Goal: Task Accomplishment & Management: Use online tool/utility

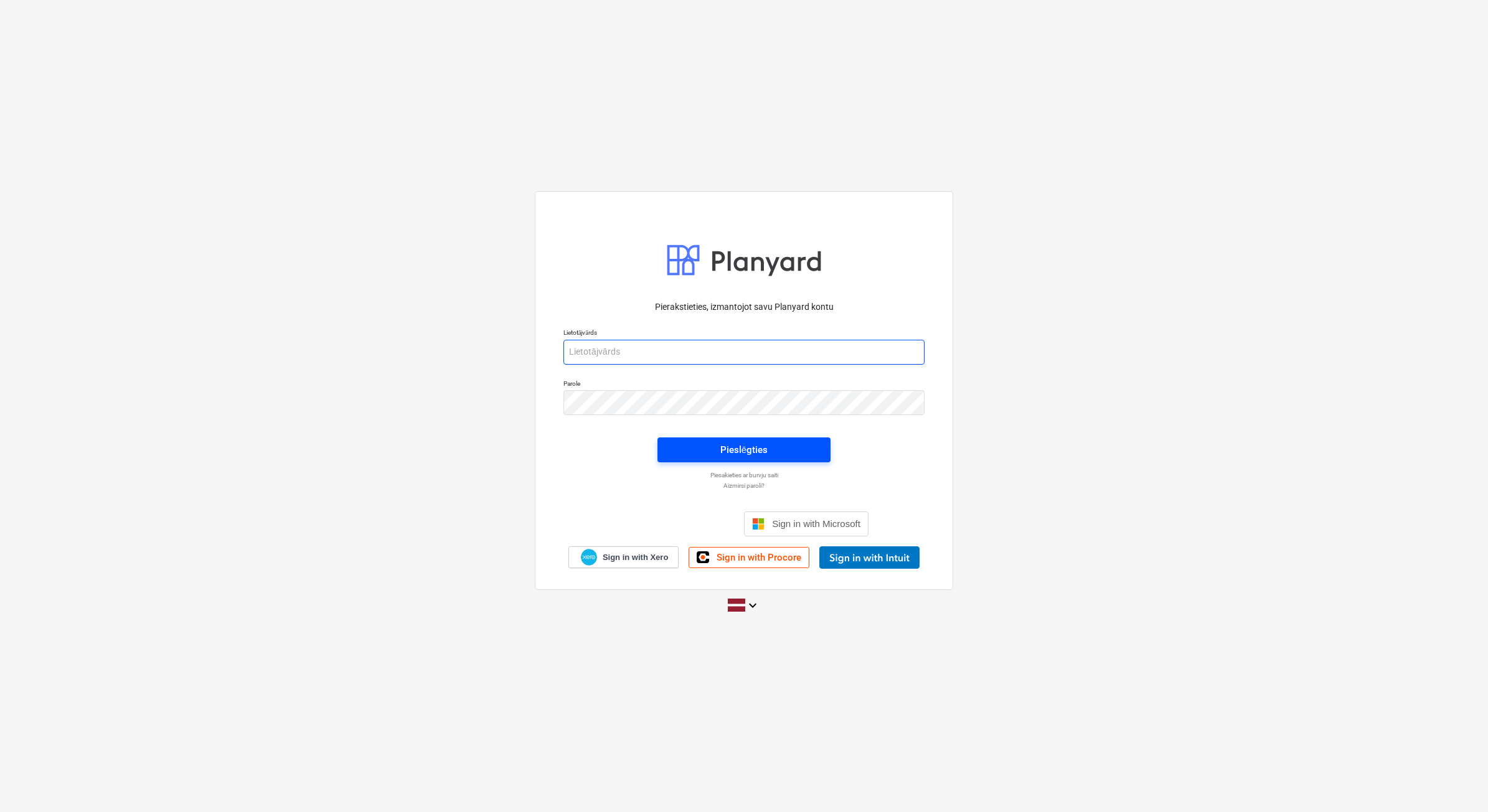
type input "[PERSON_NAME][EMAIL_ADDRESS][DOMAIN_NAME]"
click at [740, 443] on div "Pieslēgties" at bounding box center [744, 450] width 47 height 16
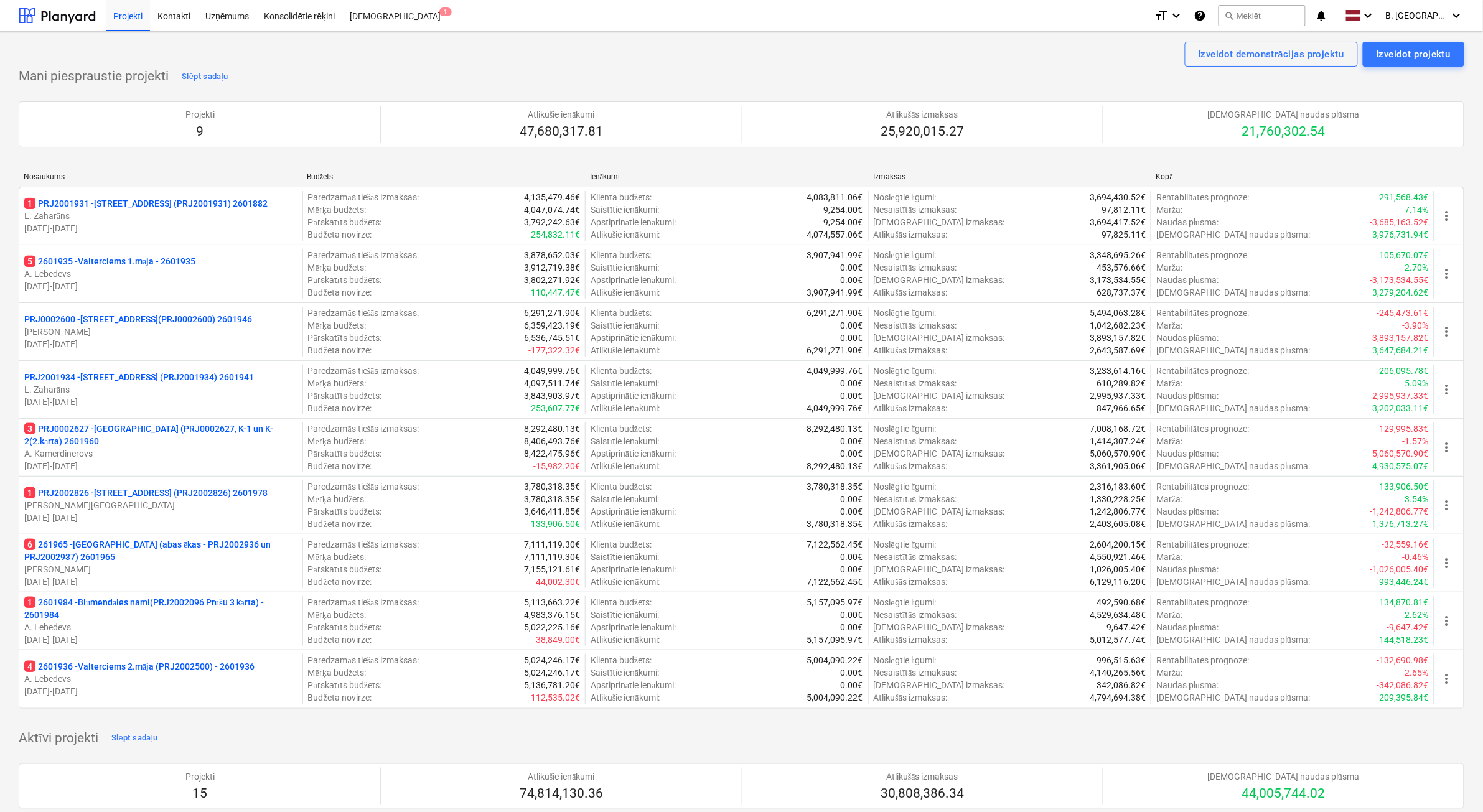
click at [244, 465] on p "[DATE] - [DATE]" at bounding box center [161, 466] width 273 height 12
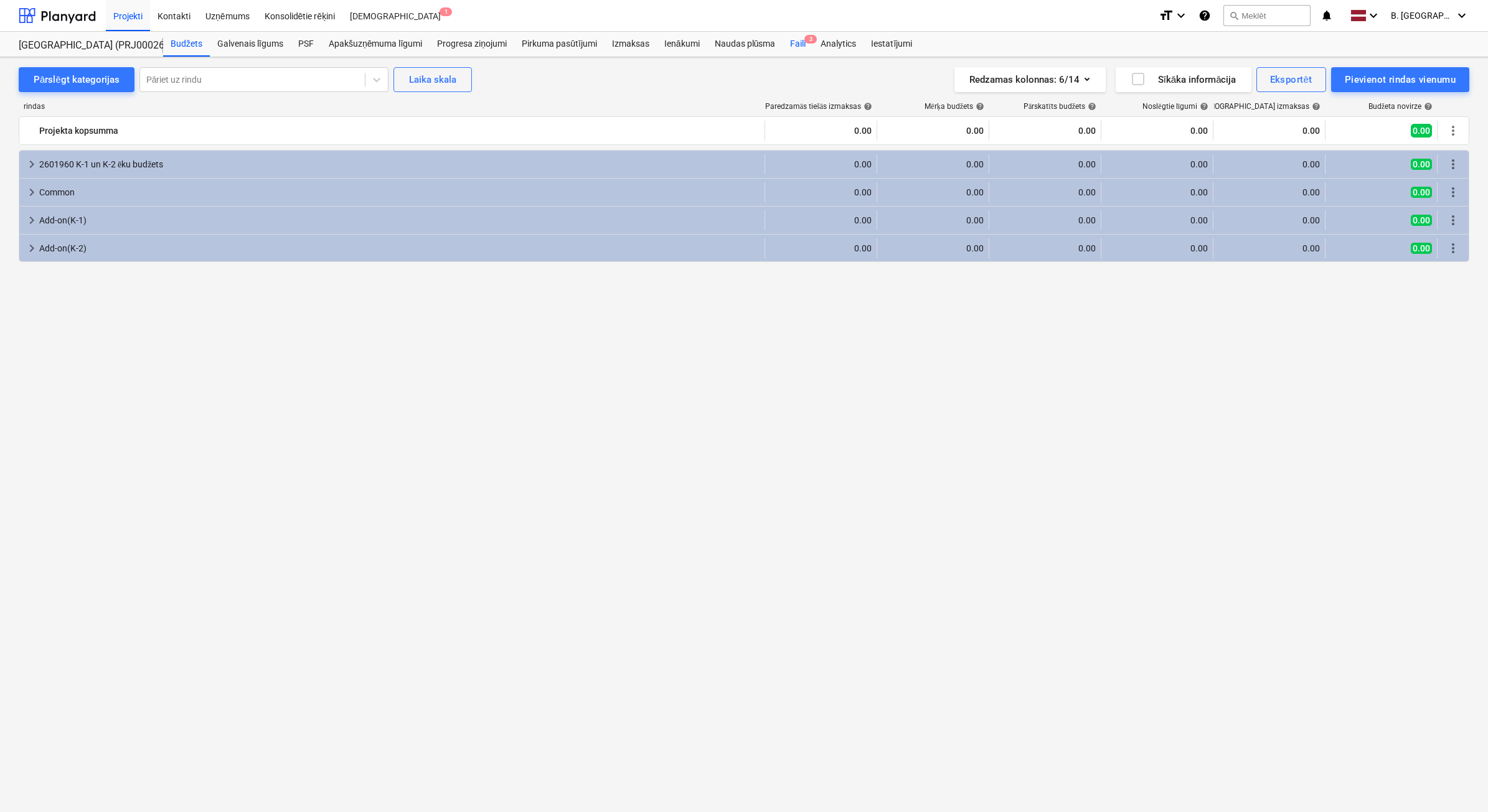
click at [789, 48] on div "Faili 3" at bounding box center [798, 44] width 31 height 25
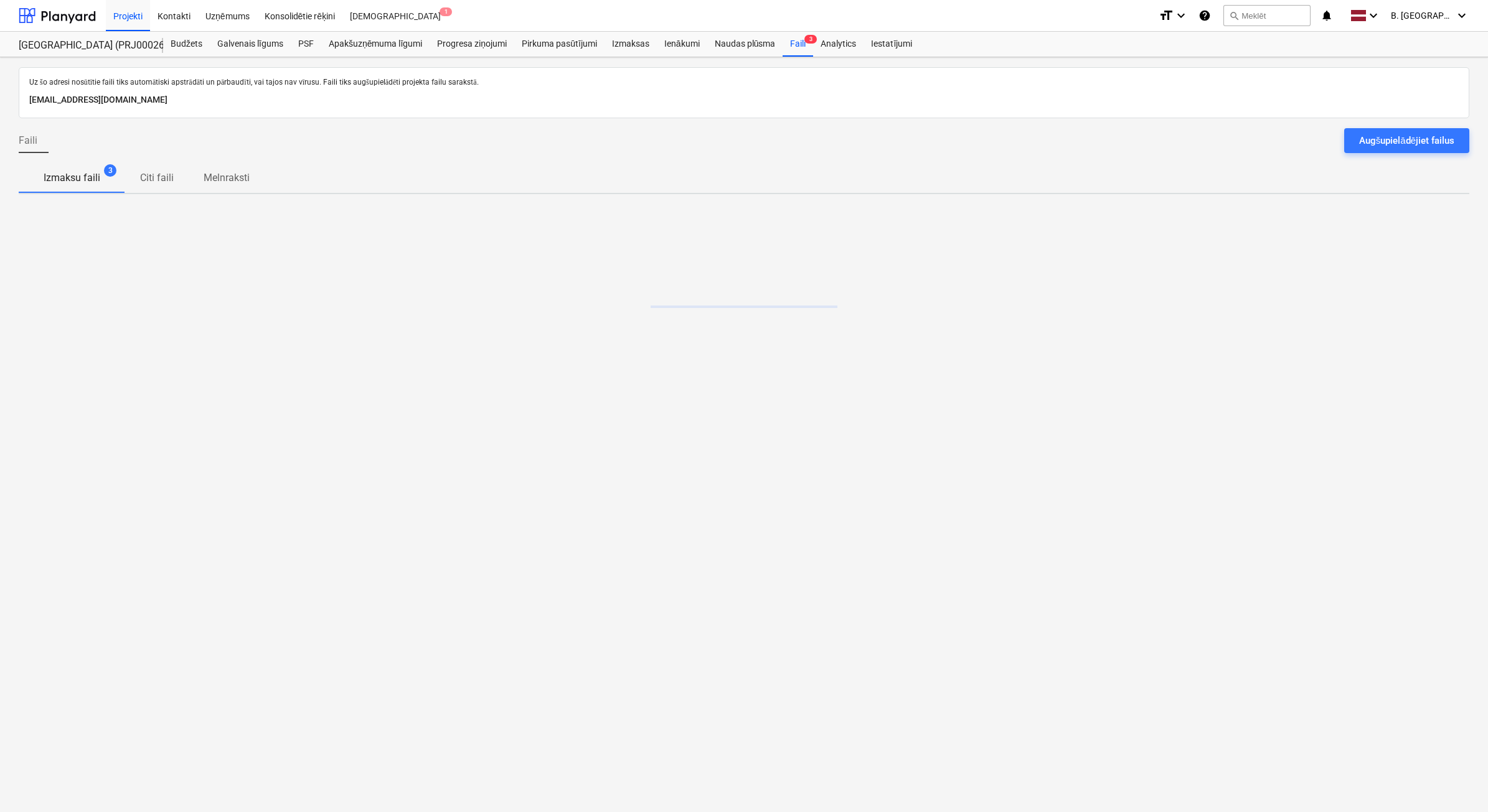
click at [1404, 137] on div "Augšupielādējiet failus" at bounding box center [1407, 140] width 95 height 16
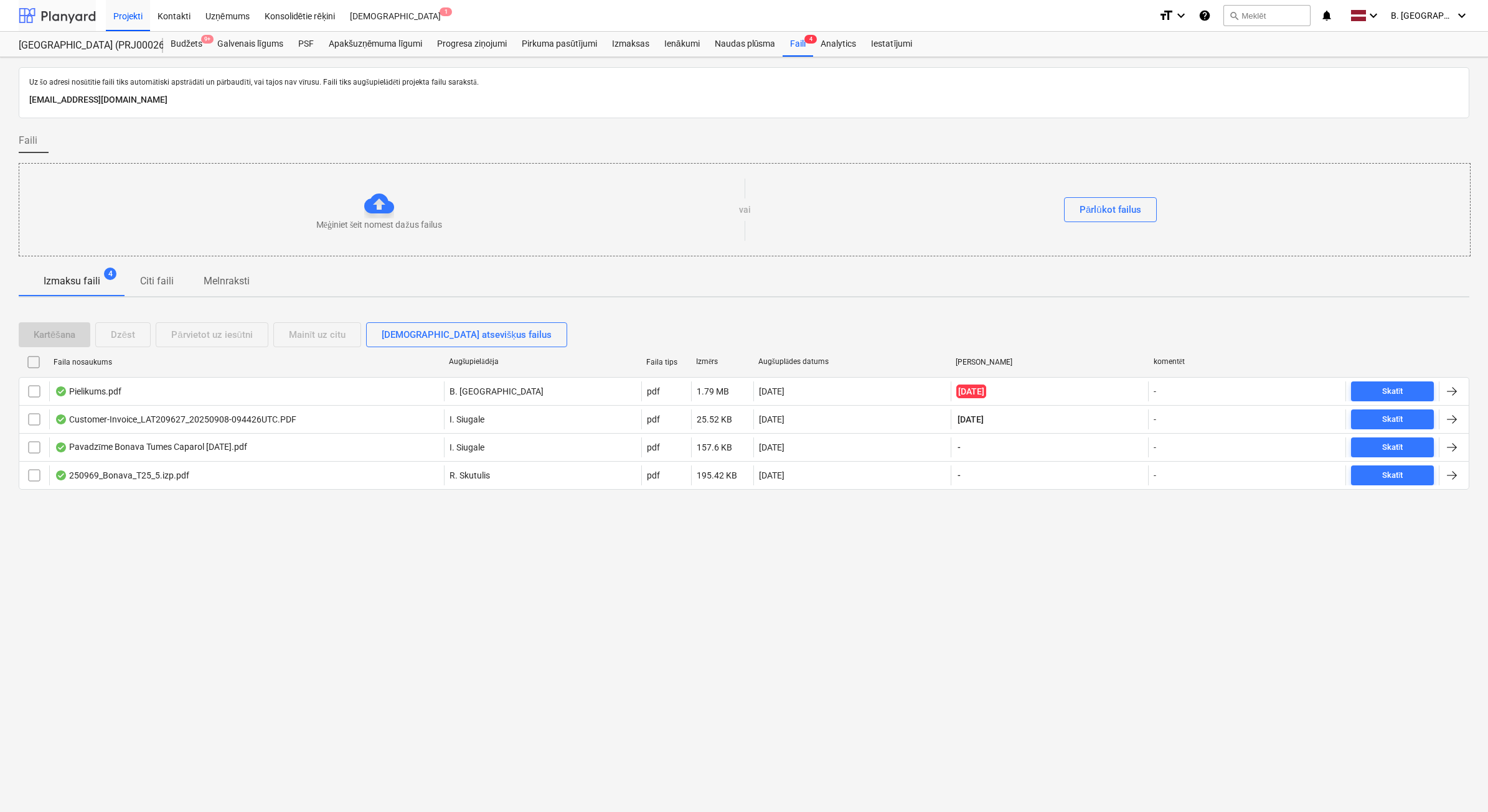
click at [41, 13] on div at bounding box center [57, 15] width 77 height 31
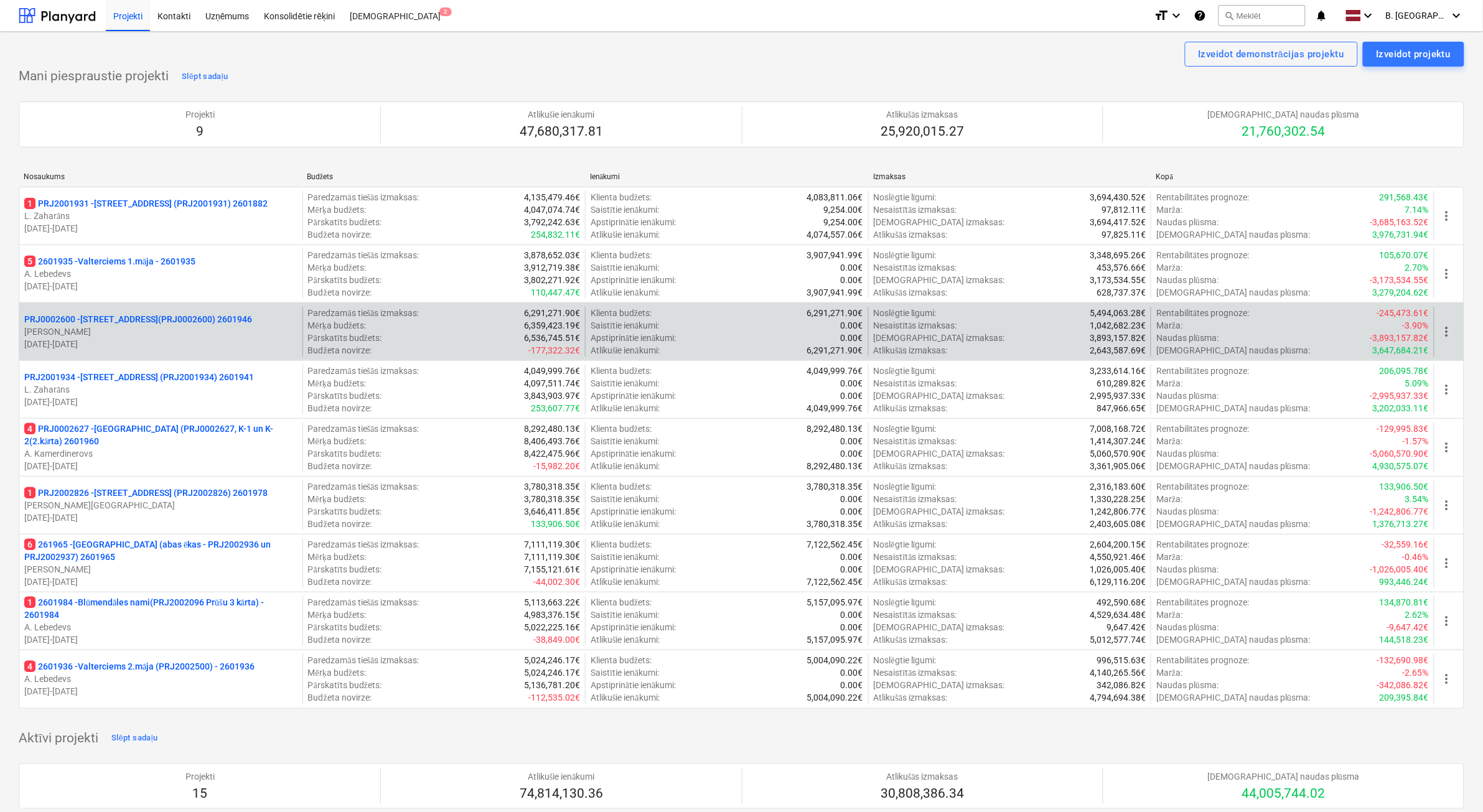
click at [241, 339] on p "[DATE] - [DATE]" at bounding box center [161, 344] width 273 height 12
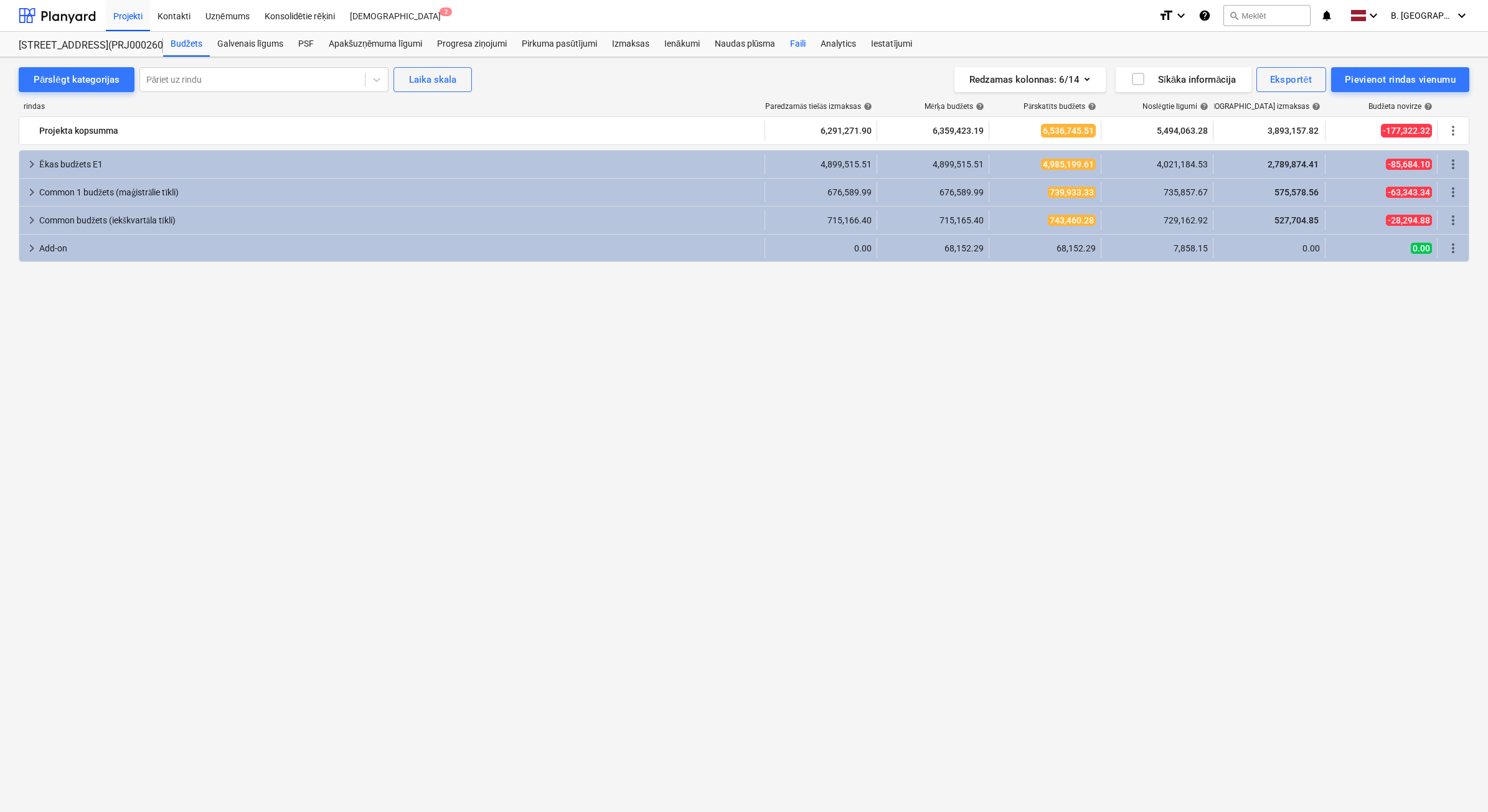
click at [800, 47] on div "Faili" at bounding box center [798, 44] width 31 height 25
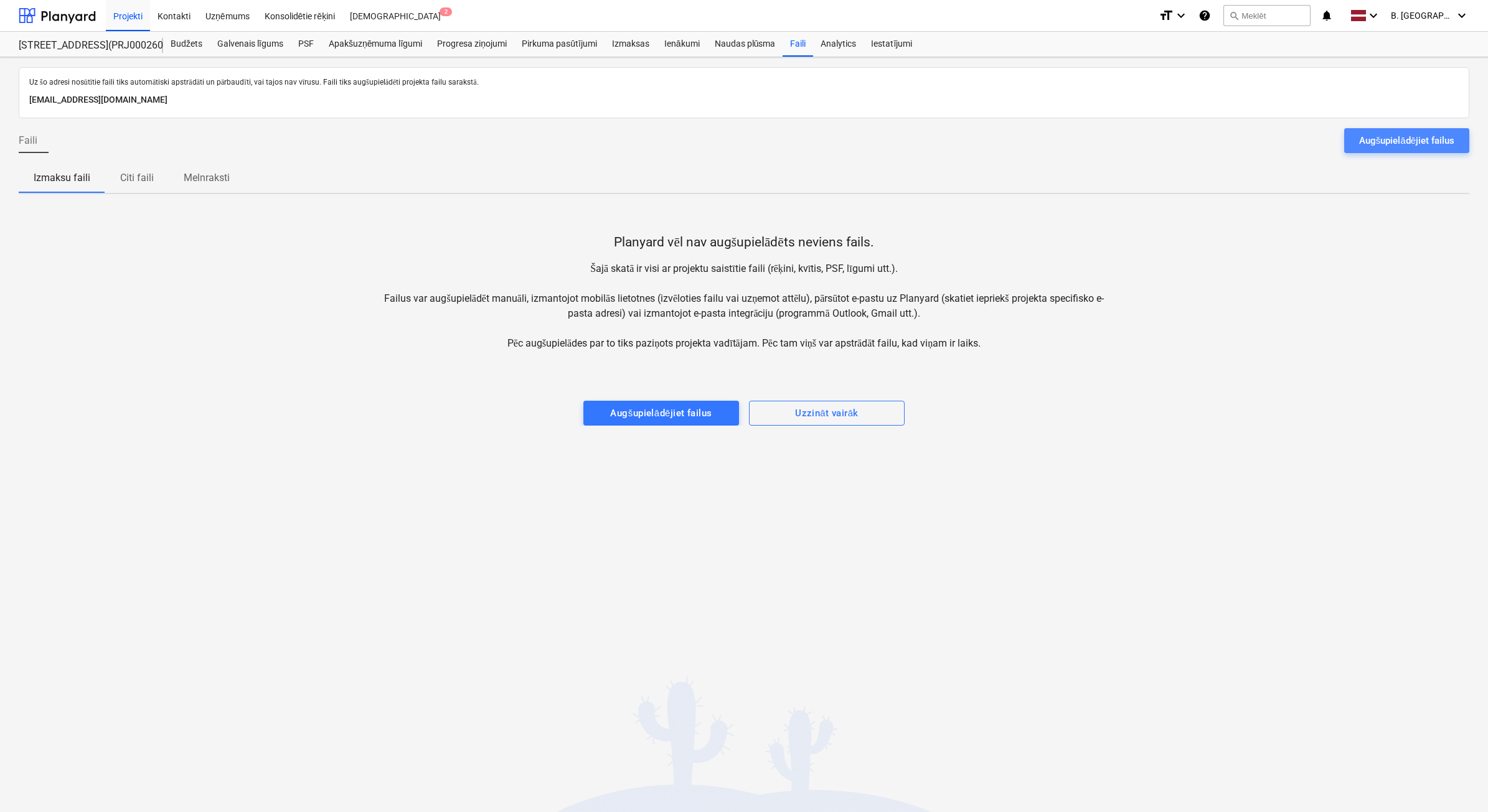
click at [1400, 150] on button "Augšupielādējiet failus" at bounding box center [1407, 140] width 125 height 25
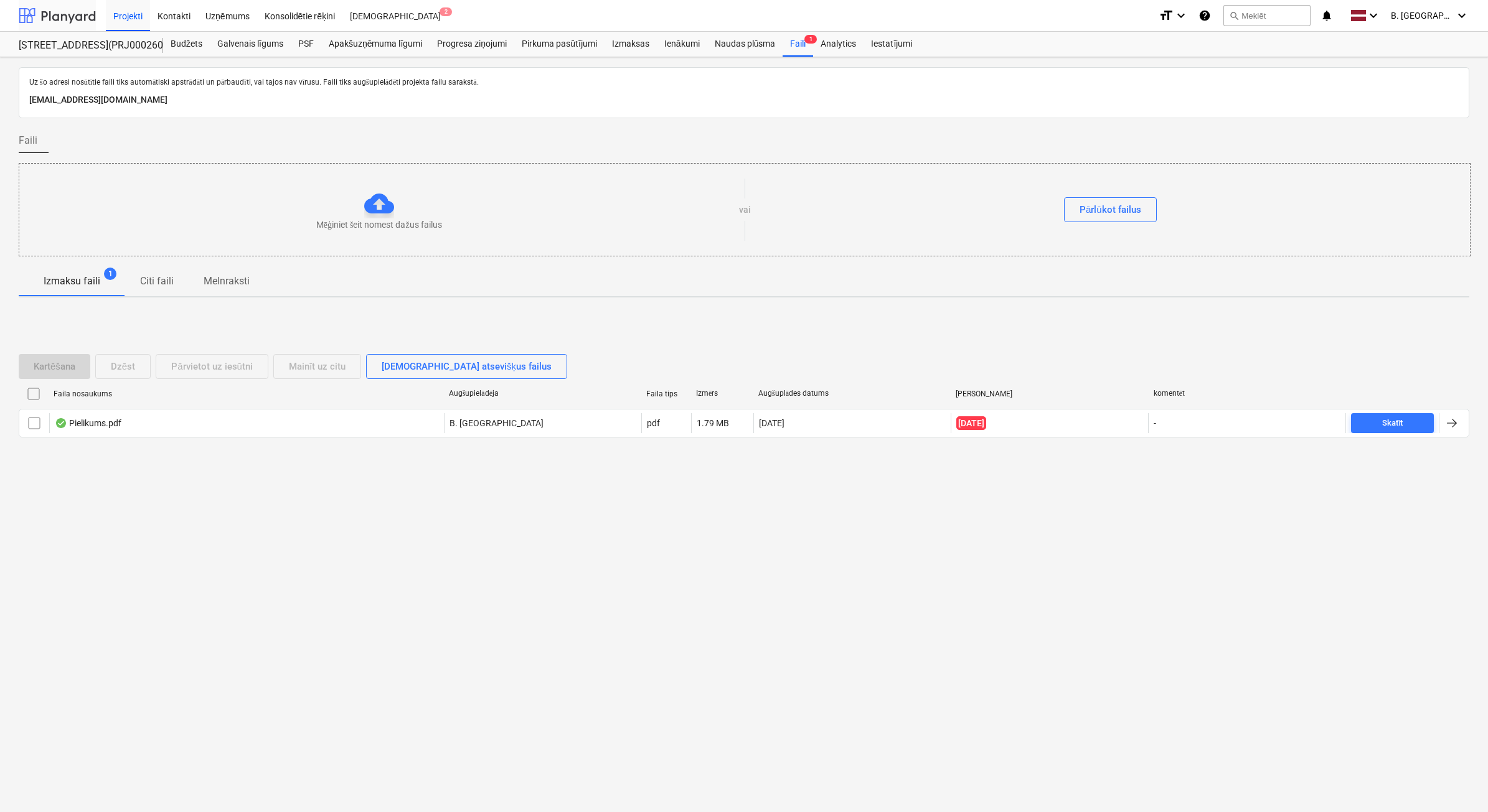
click at [42, 8] on div at bounding box center [57, 15] width 77 height 31
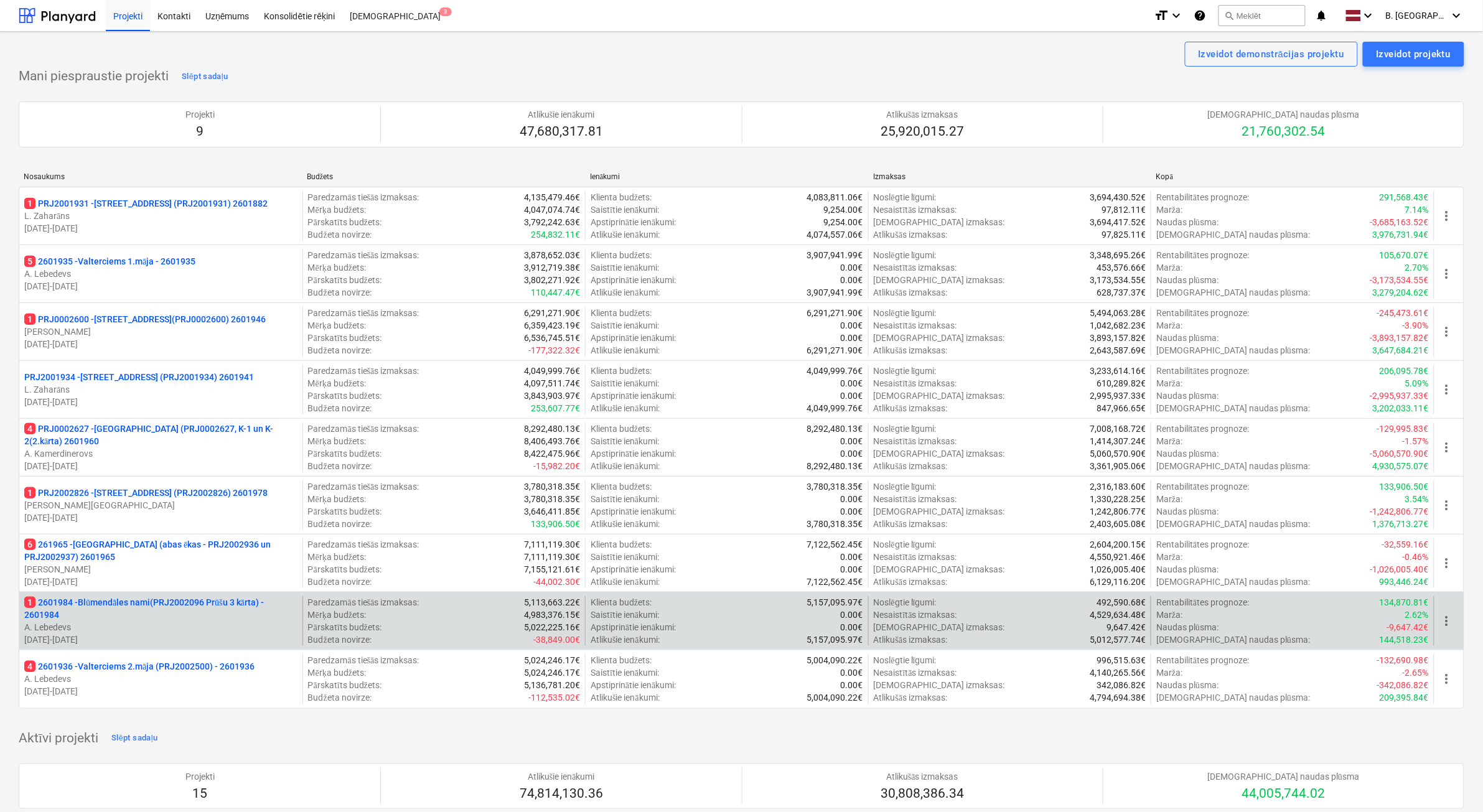
click at [220, 630] on p "A. Lebedevs" at bounding box center [161, 627] width 273 height 12
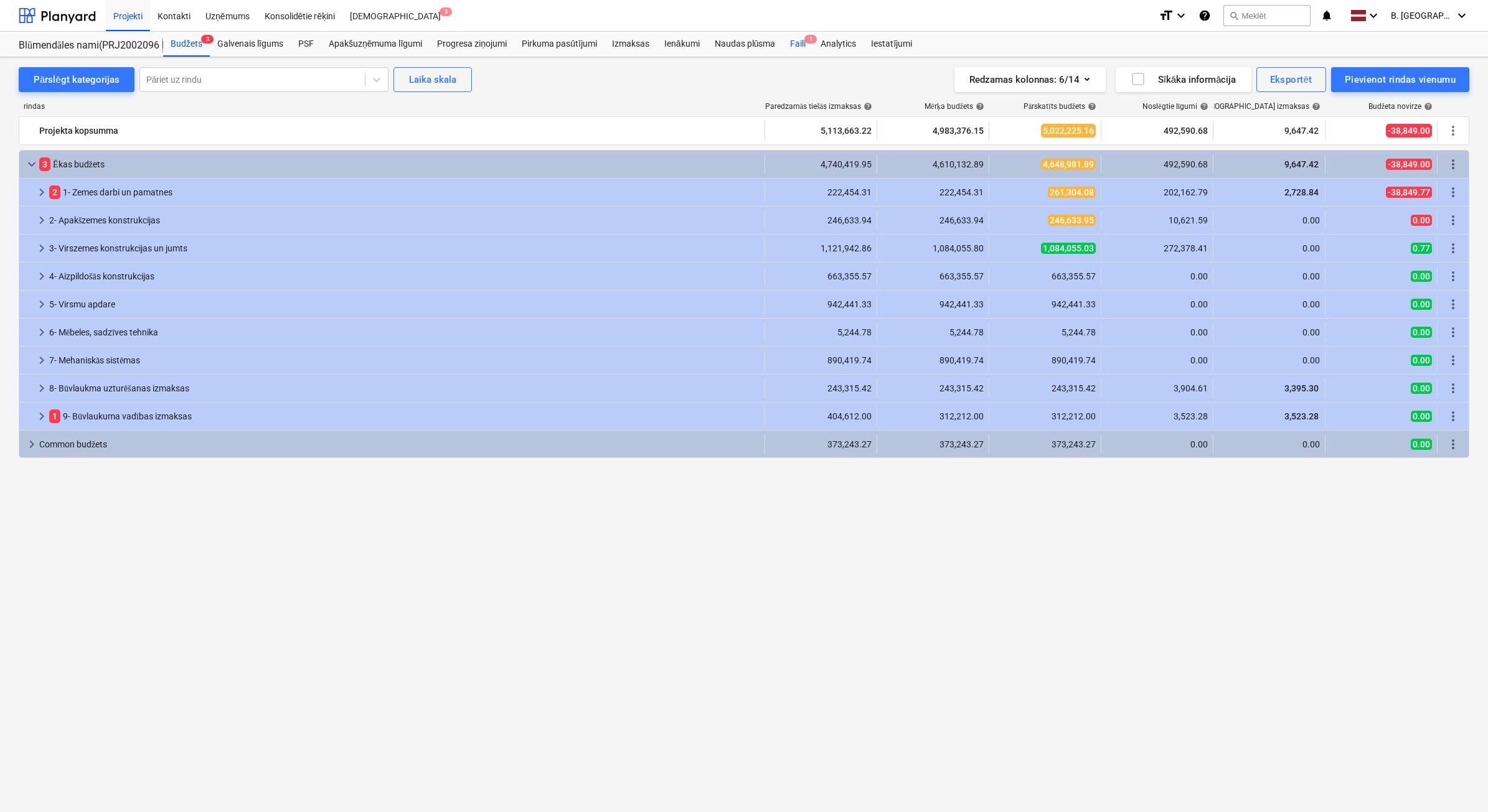
click at [807, 49] on div "Faili 1" at bounding box center [798, 44] width 31 height 25
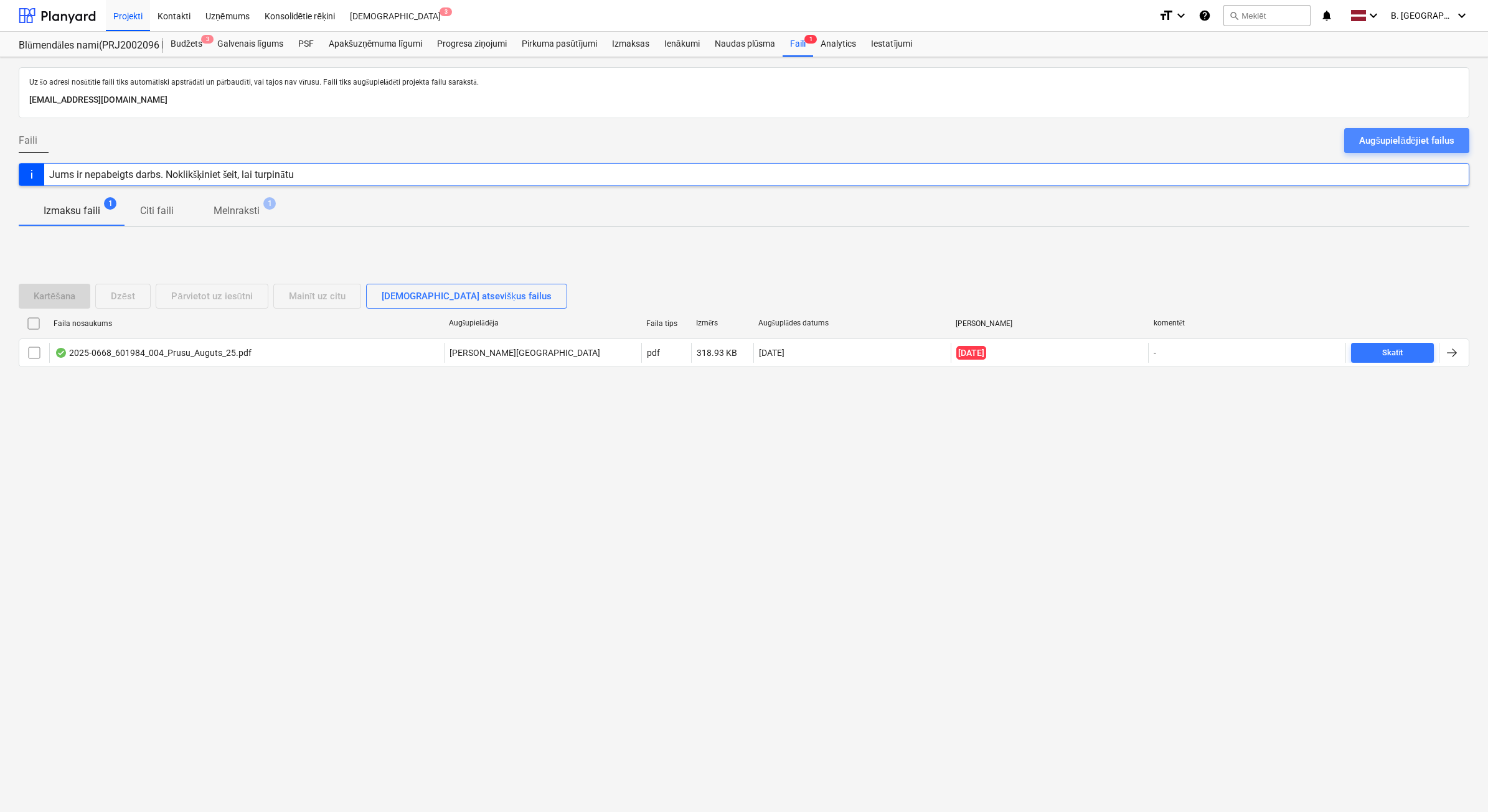
click at [1384, 137] on div "Augšupielādējiet failus" at bounding box center [1407, 140] width 95 height 16
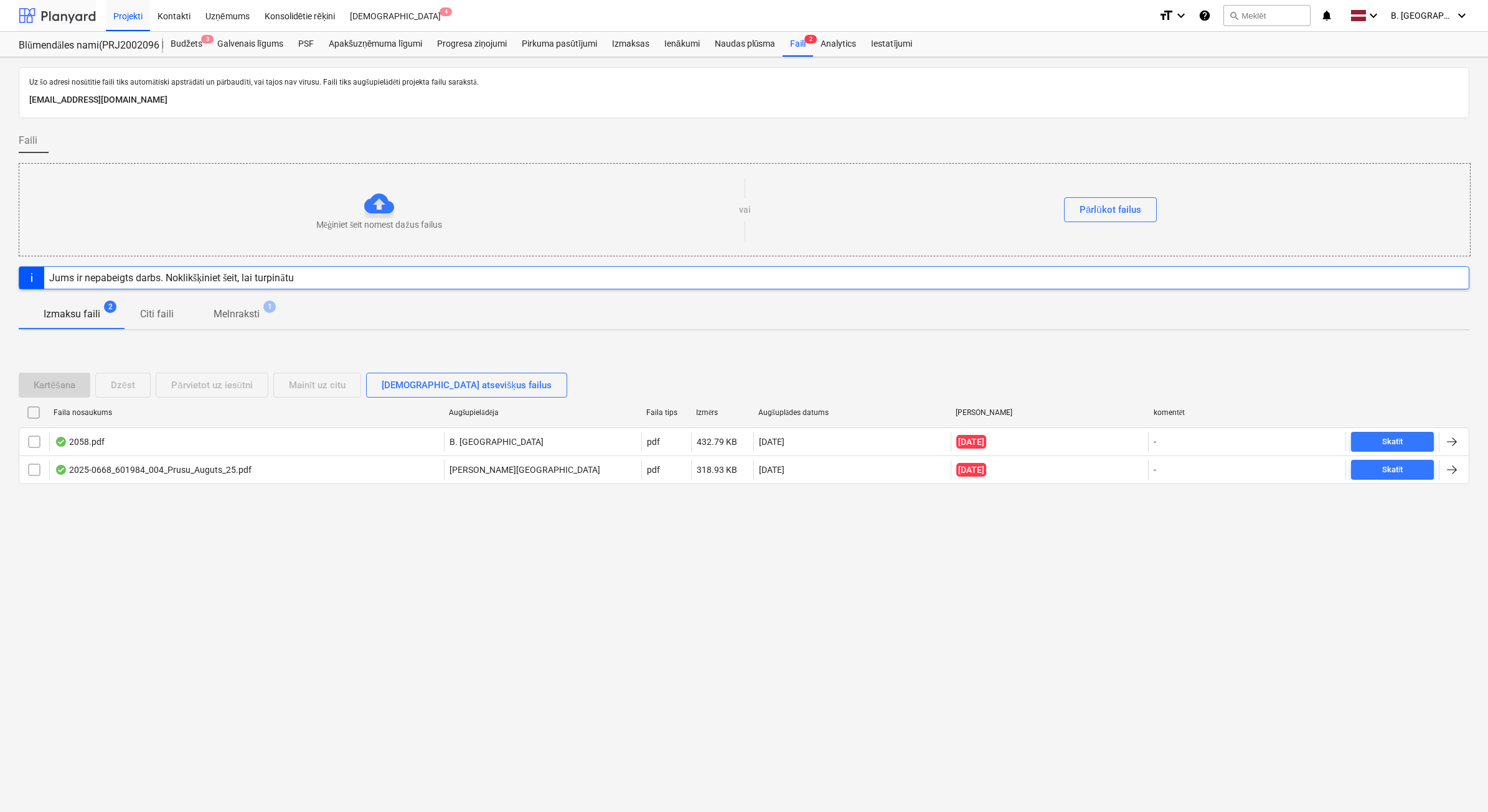
click at [63, 11] on div at bounding box center [57, 15] width 77 height 31
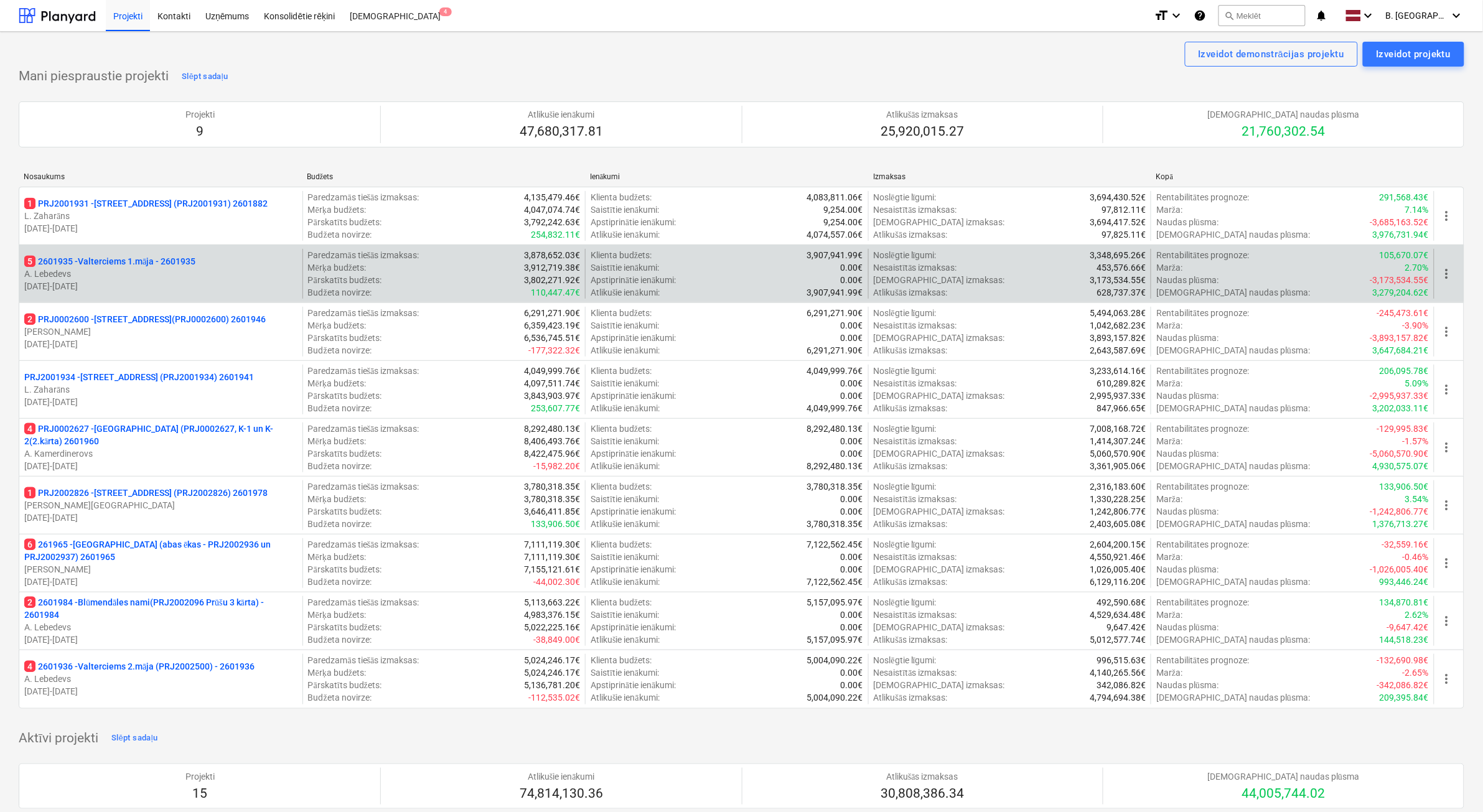
click at [272, 282] on p "[DATE] - [DATE]" at bounding box center [161, 286] width 273 height 12
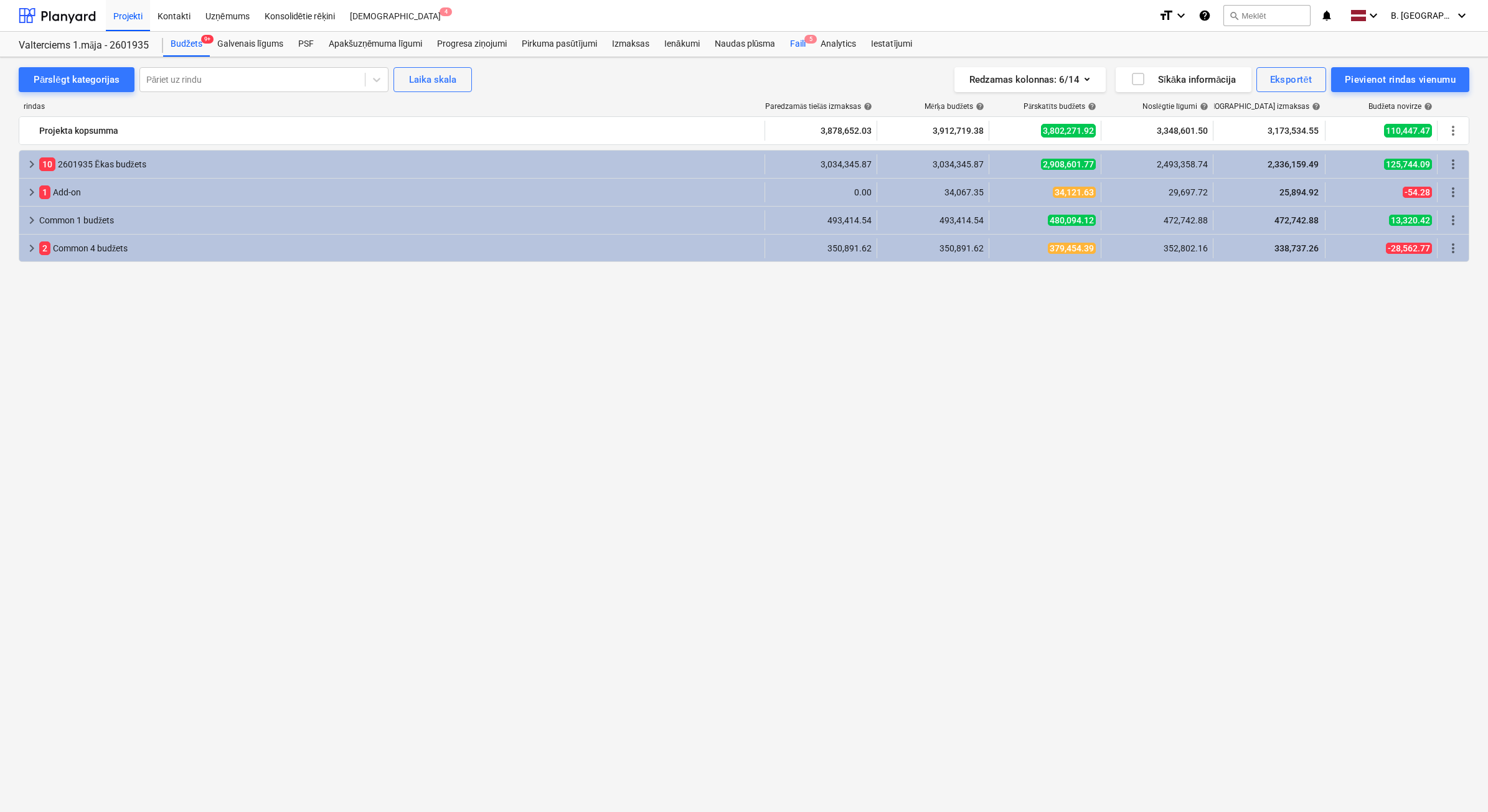
click at [799, 47] on div "Faili 5" at bounding box center [798, 44] width 31 height 25
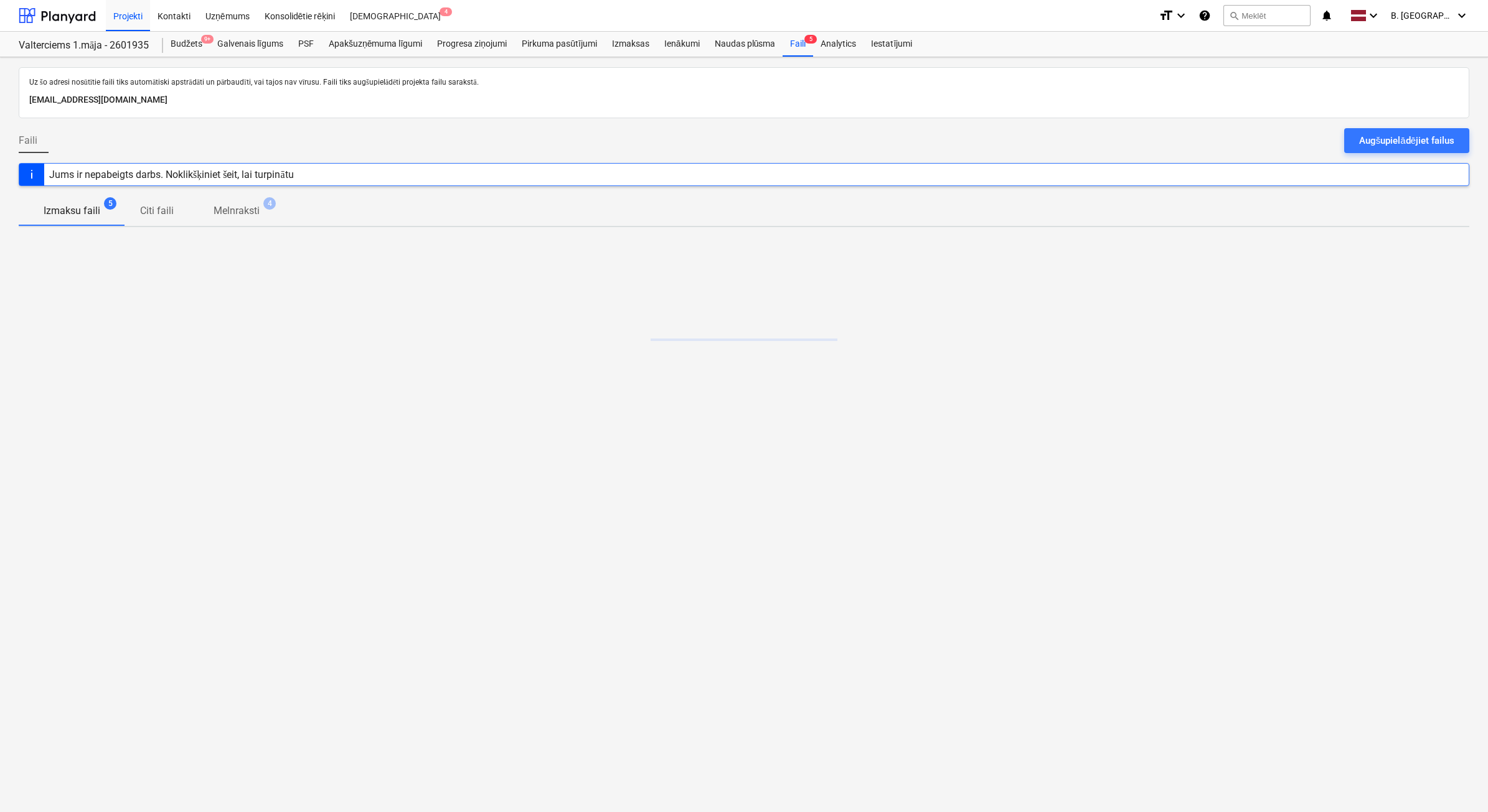
click at [1380, 128] on div at bounding box center [744, 124] width 1451 height 10
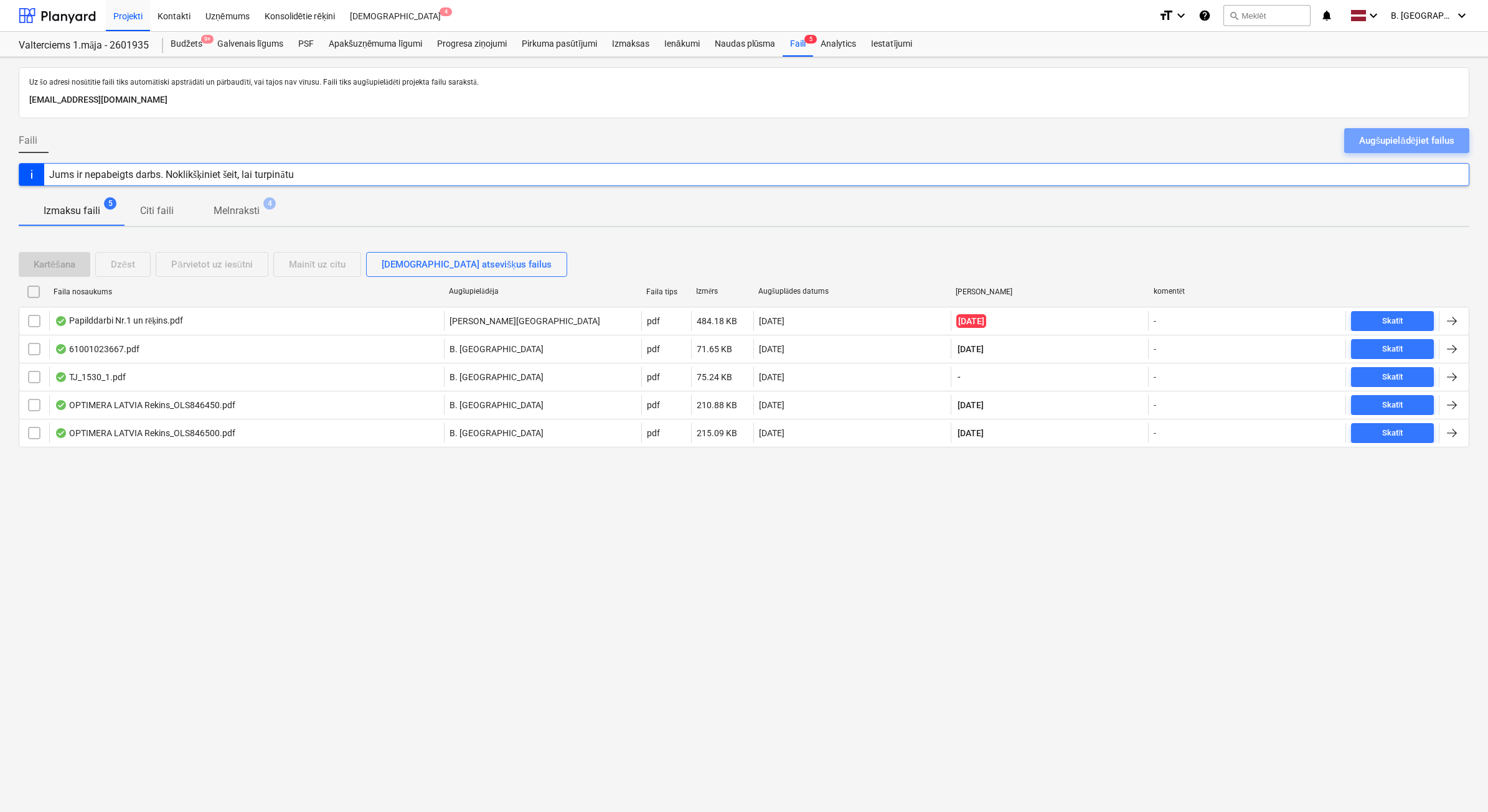
click at [1379, 137] on div "Augšupielādējiet failus" at bounding box center [1407, 140] width 95 height 16
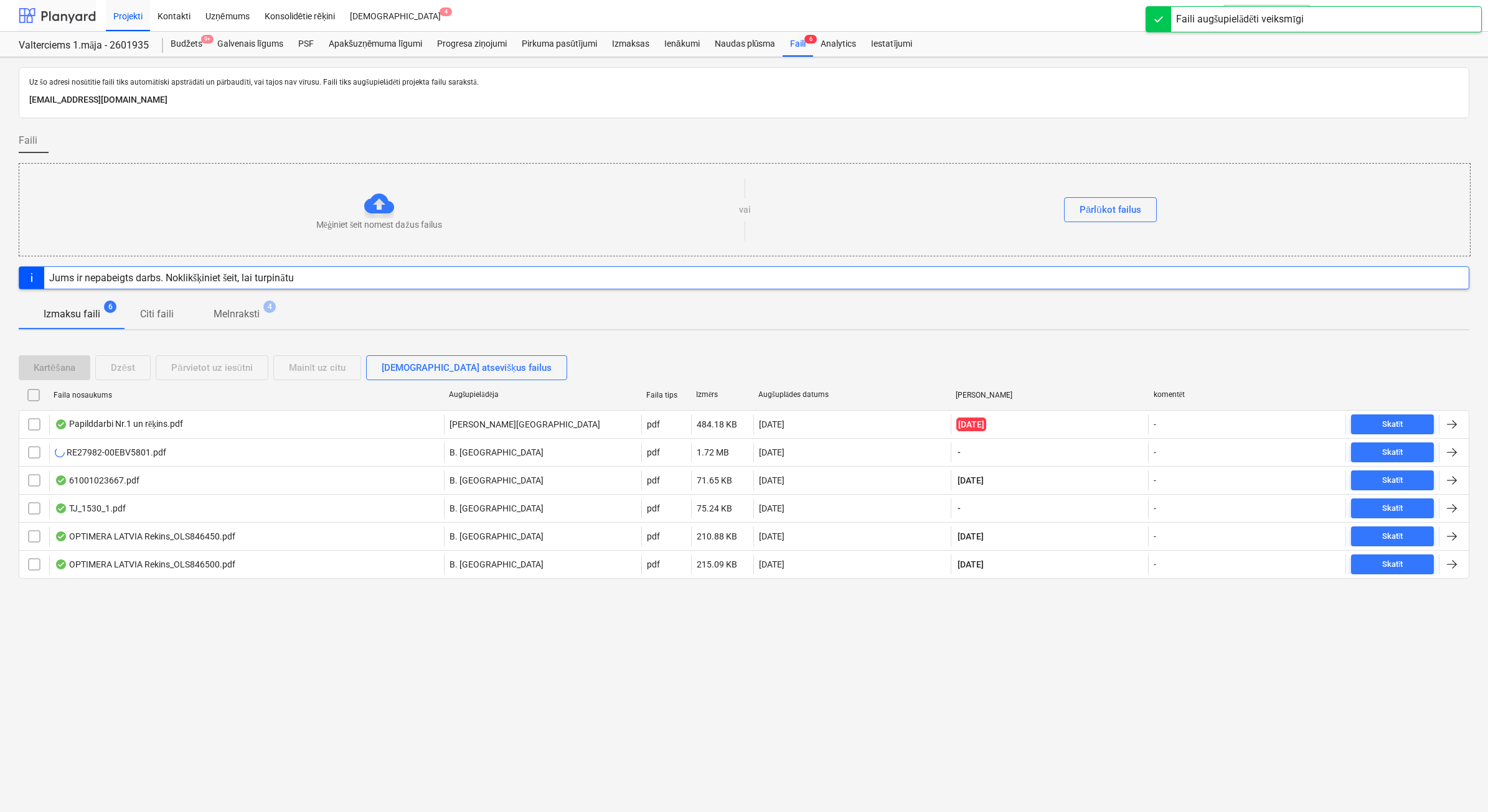
click at [44, 11] on div at bounding box center [57, 15] width 77 height 31
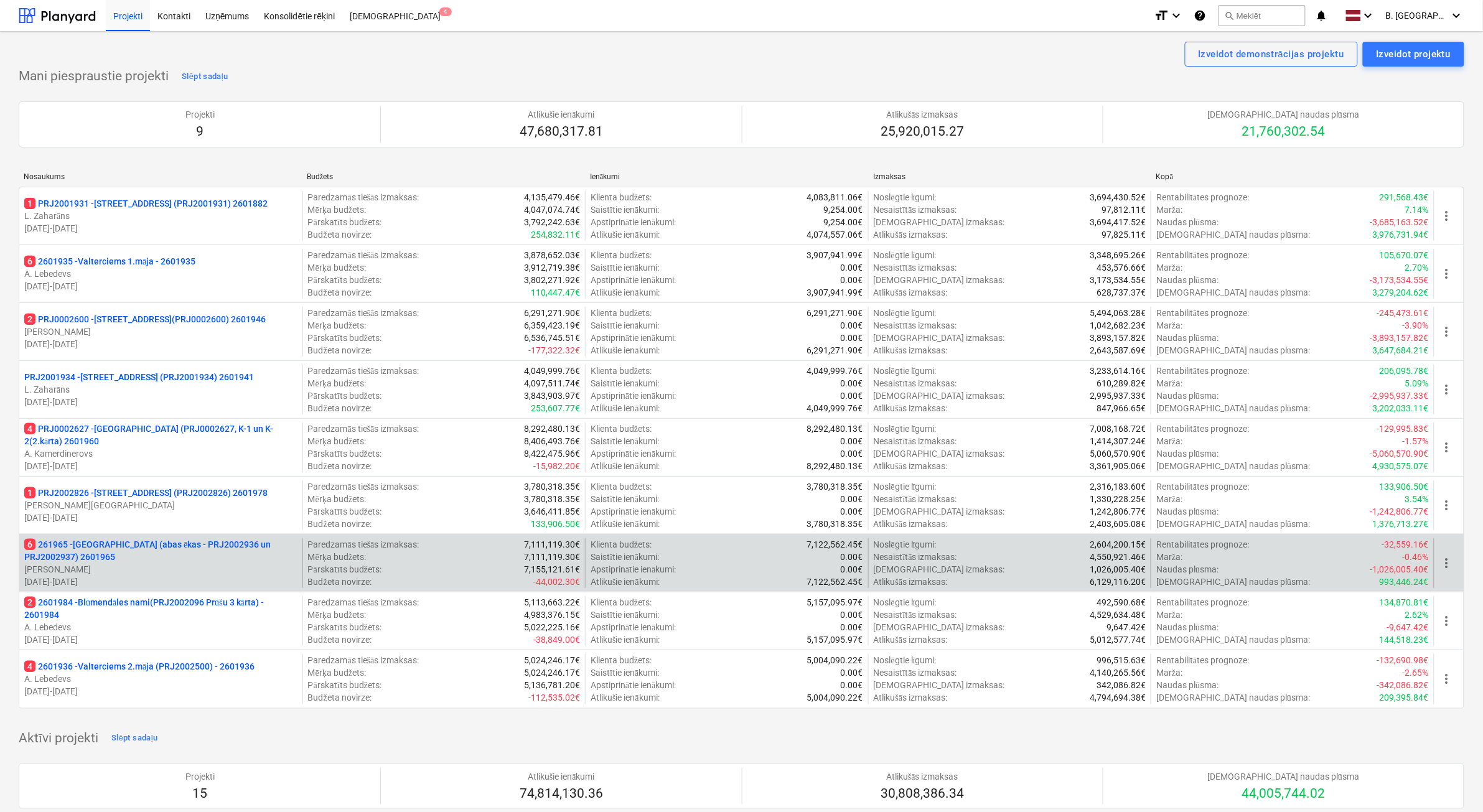
click at [251, 570] on p "[PERSON_NAME]" at bounding box center [161, 569] width 273 height 12
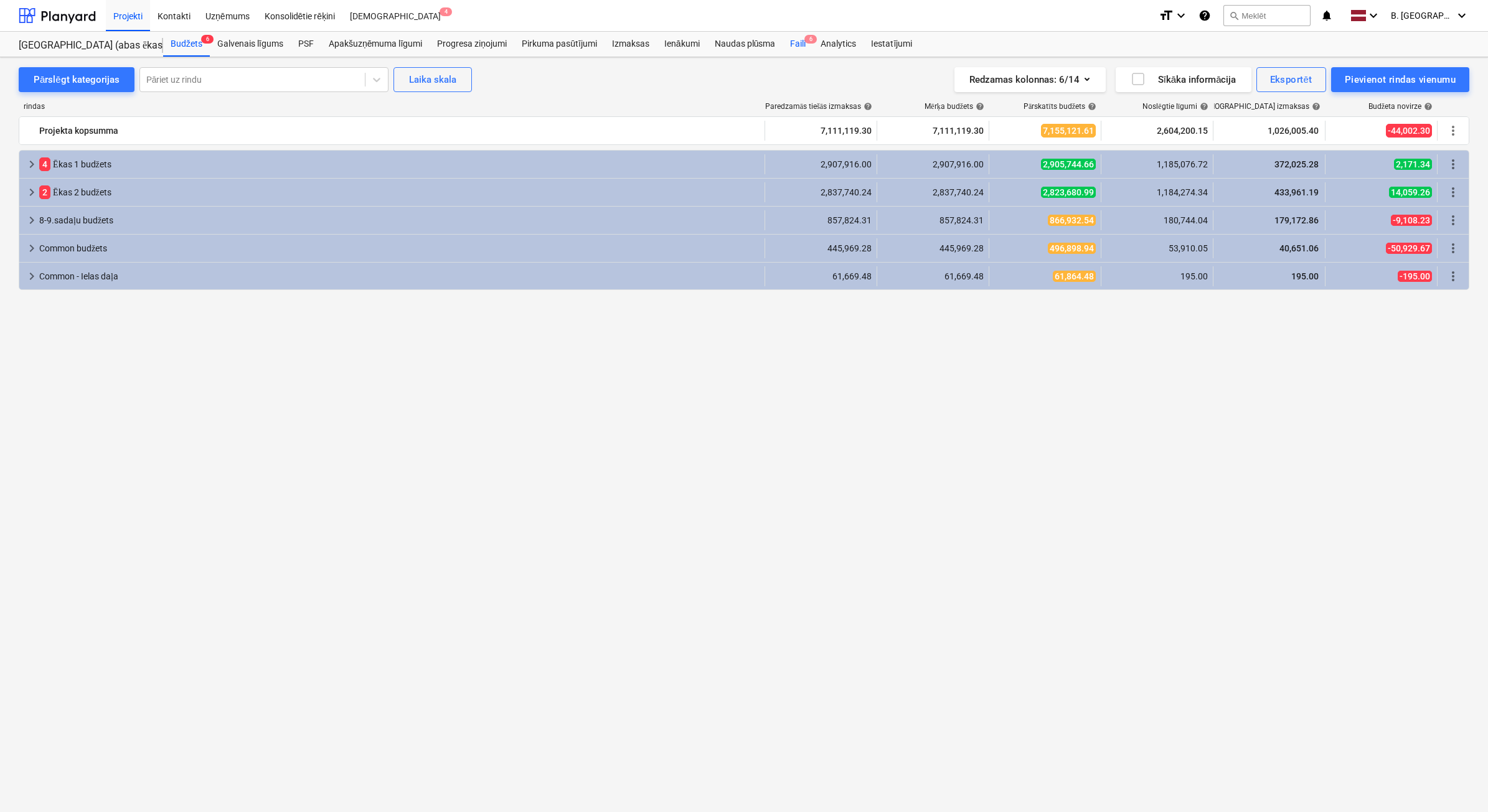
click at [797, 41] on div "Faili 6" at bounding box center [798, 44] width 31 height 25
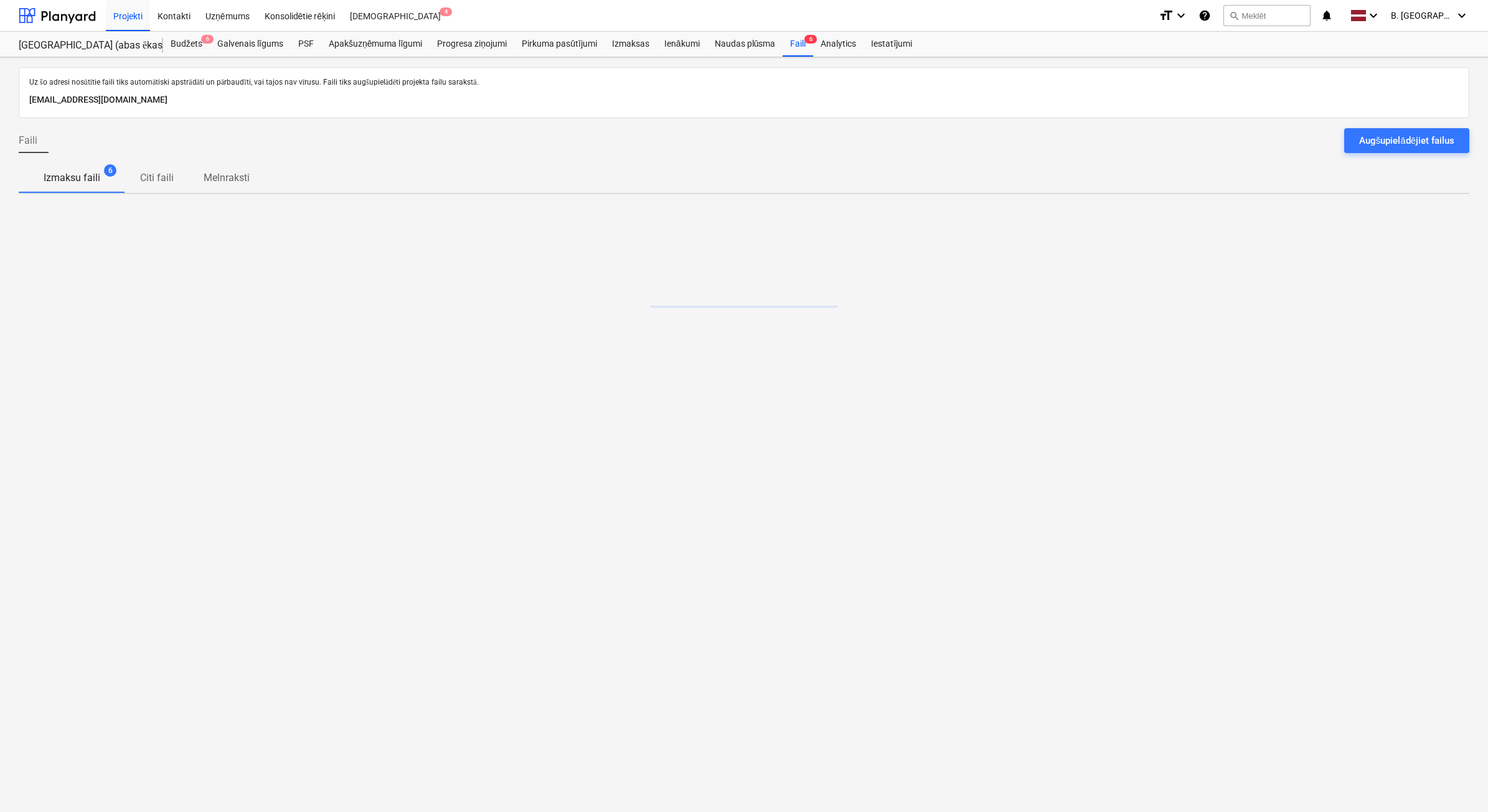
click at [1378, 142] on div "Augšupielādējiet failus" at bounding box center [1407, 140] width 95 height 16
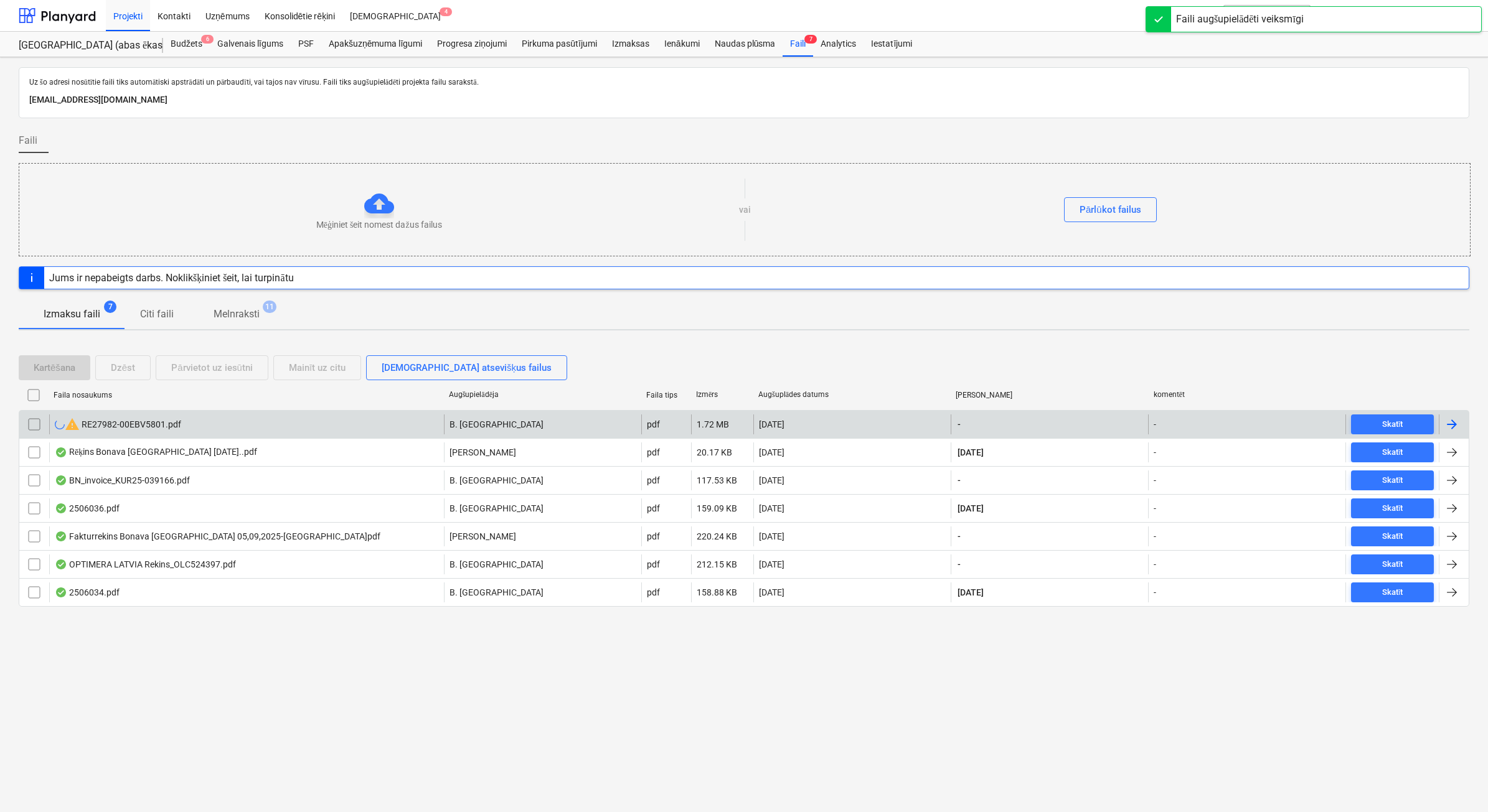
click at [265, 427] on div "warning RE27982-00EBV5801.pdf" at bounding box center [247, 424] width 395 height 20
